Goal: Task Accomplishment & Management: Use online tool/utility

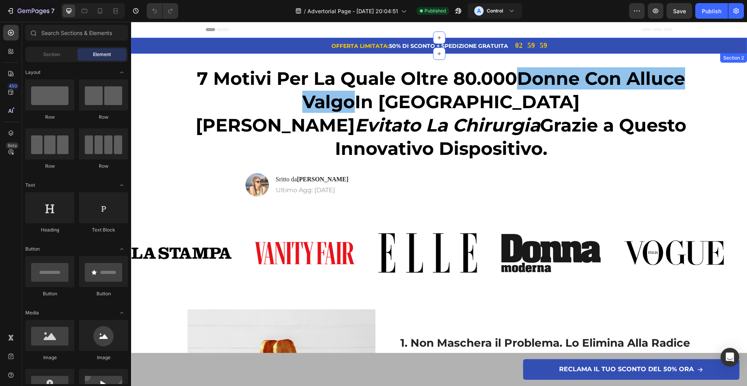
click at [146, 41] on div "OFFERTA LIMITATA: 50% DI SCONTO + SPEDIZIONE GRATUITA Text Block 02 59 59 Count…" at bounding box center [439, 46] width 616 height 16
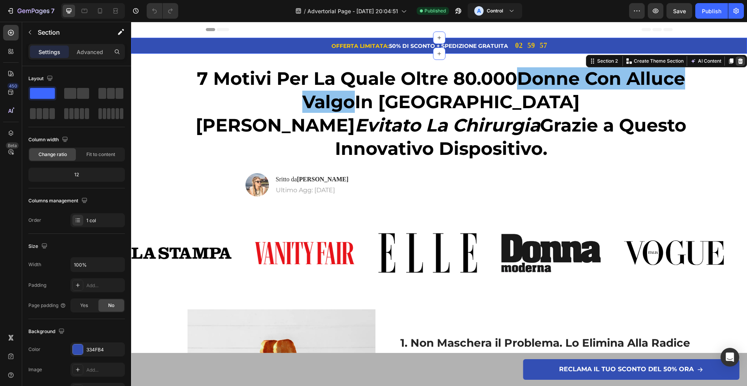
click at [737, 63] on icon at bounding box center [740, 61] width 6 height 6
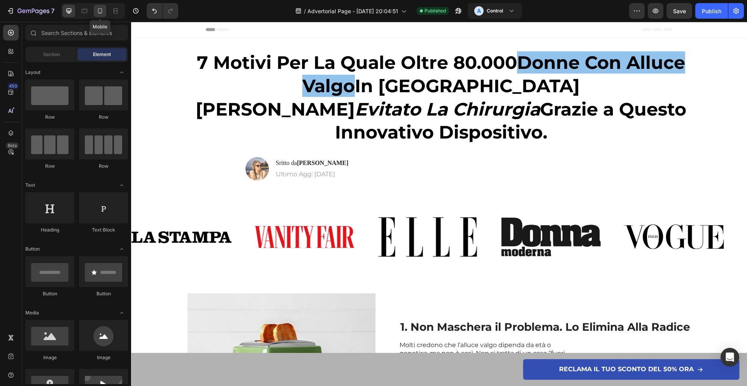
click at [96, 15] on div at bounding box center [100, 11] width 12 height 12
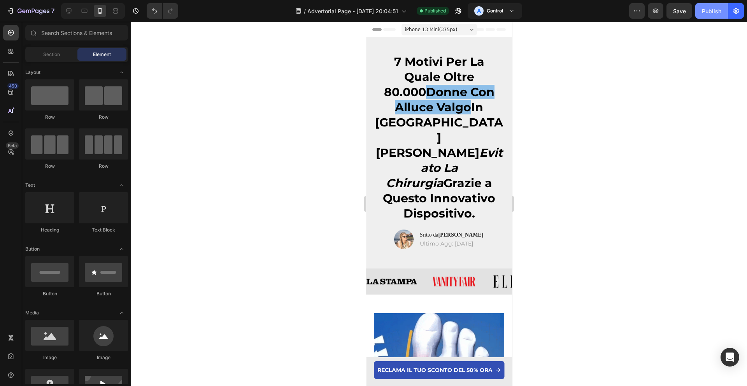
click at [716, 15] on button "Publish" at bounding box center [711, 11] width 33 height 16
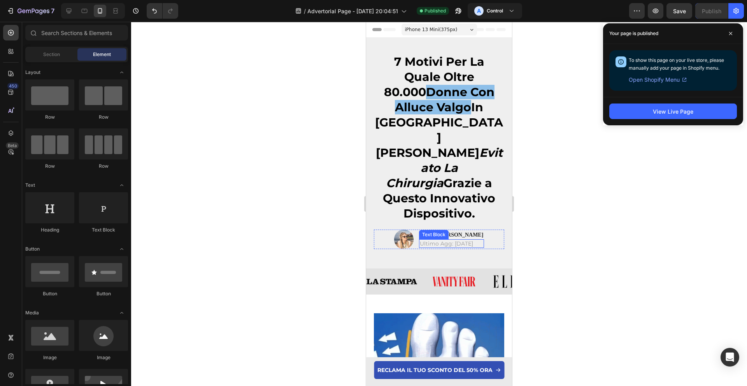
click at [445, 240] on p "Ultimo Agg: [DATE]" at bounding box center [452, 243] width 64 height 7
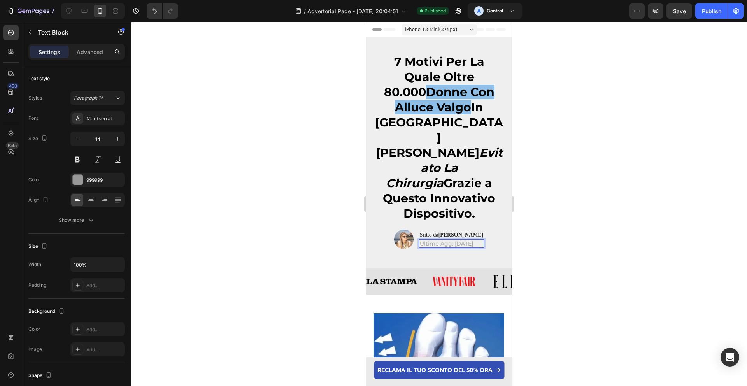
click at [451, 240] on p "Ultimo Agg: [DATE]" at bounding box center [452, 243] width 64 height 7
click at [453, 240] on p "Ultimo Agg: [DATE]" at bounding box center [452, 243] width 64 height 7
click at [715, 11] on div "Publish" at bounding box center [710, 11] width 19 height 8
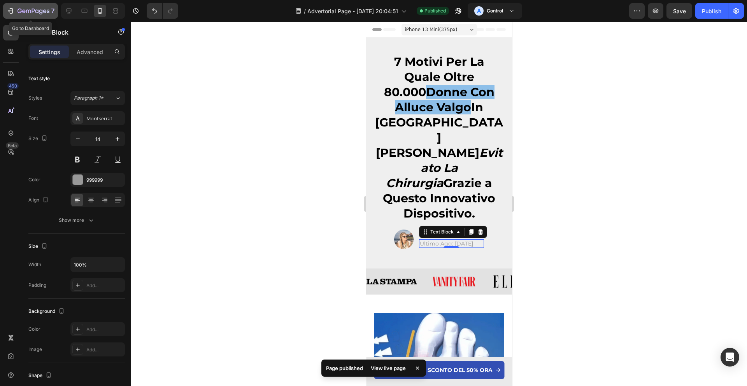
click at [7, 10] on icon "button" at bounding box center [11, 11] width 8 height 8
